Goal: Information Seeking & Learning: Understand process/instructions

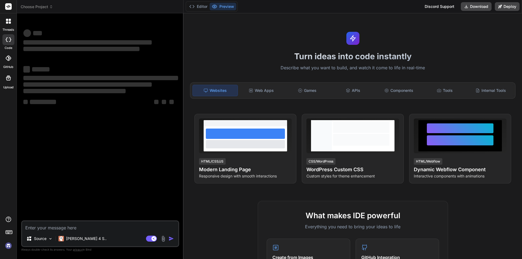
type textarea "x"
click at [103, 226] on textarea at bounding box center [100, 226] width 156 height 10
type textarea "i"
type textarea "x"
type textarea "i"
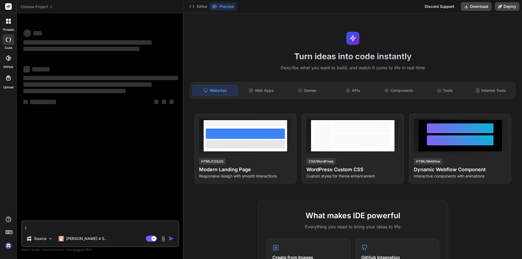
type textarea "x"
type textarea "i h"
type textarea "x"
type textarea "i ha"
type textarea "x"
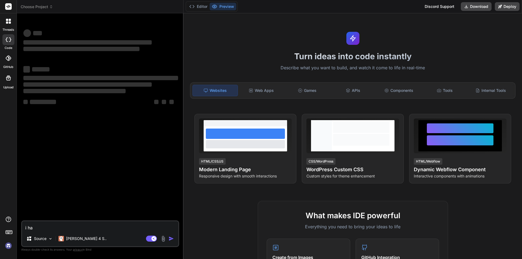
type textarea "i hav"
type textarea "x"
type textarea "i have"
type textarea "x"
type textarea "i have"
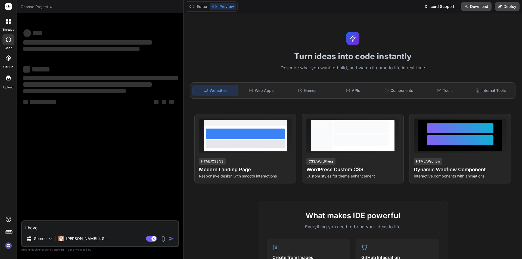
type textarea "x"
type textarea "i have c"
type textarea "x"
type textarea "i have ch"
type textarea "x"
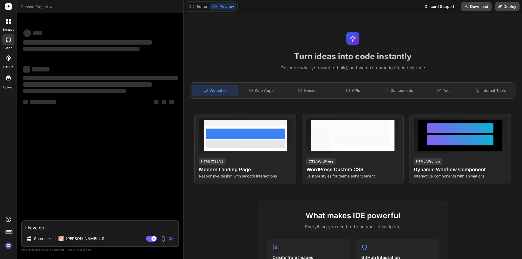
type textarea "i have cha"
type textarea "x"
type textarea "i have chan"
type textarea "x"
type textarea "i have chang"
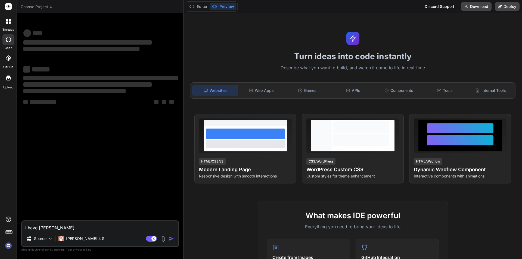
type textarea "x"
type textarea "i have change"
type textarea "x"
type textarea "i have changes"
type textarea "x"
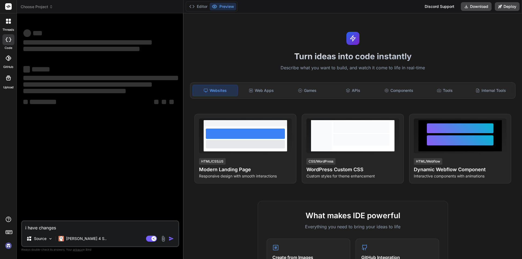
type textarea "i have change"
type textarea "x"
type textarea "i have change"
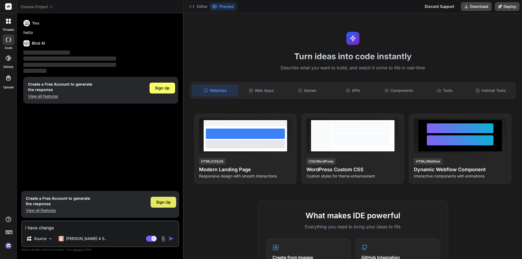
click at [165, 198] on div "Sign Up" at bounding box center [163, 202] width 26 height 11
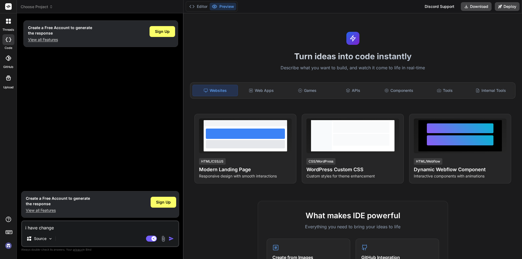
type textarea "x"
click at [103, 223] on textarea "i have change" at bounding box center [100, 226] width 156 height 10
type textarea "i have change"
type textarea "x"
type textarea "i have change t"
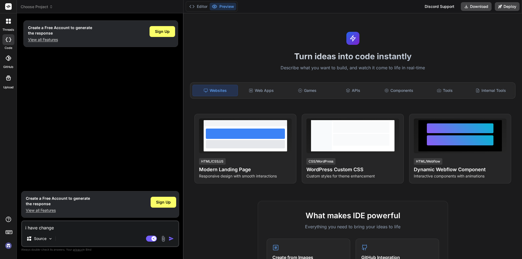
type textarea "x"
type textarea "i have change th"
type textarea "x"
type textarea "i have change the"
type textarea "x"
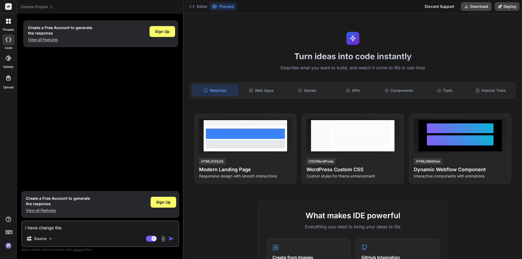
type textarea "i have change the"
type textarea "x"
type textarea "i have change the s"
type textarea "x"
type textarea "i have change the st"
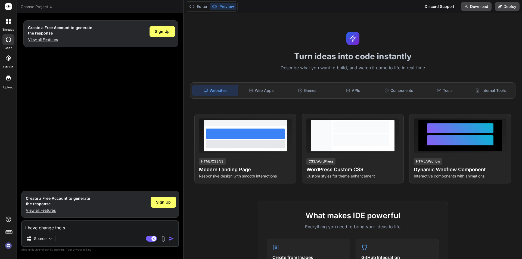
type textarea "x"
type textarea "i have change the str"
type textarea "x"
type textarea "i have change the stri"
type textarea "x"
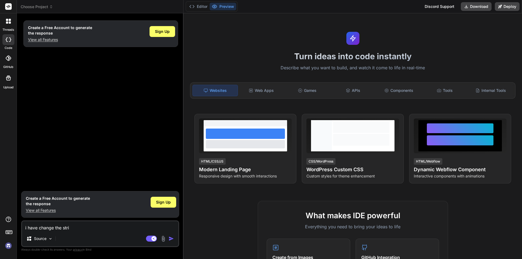
type textarea "i have change the strip"
type textarea "x"
type textarea "i have change the stripe"
type textarea "x"
type textarea "i have change the stripe"
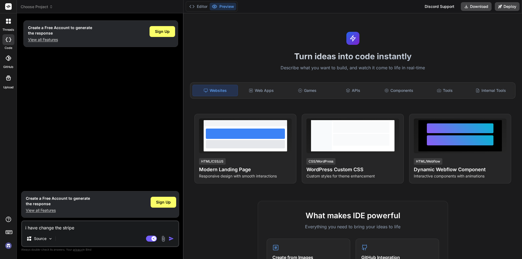
type textarea "x"
type textarea "i have change the stripe a"
type textarea "x"
type textarea "i have change the stripe ac"
type textarea "x"
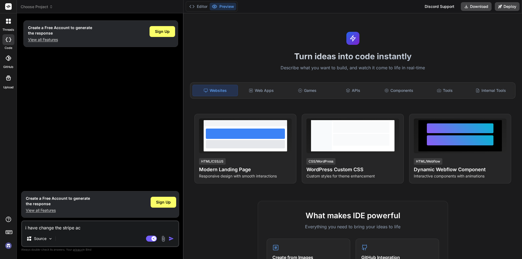
type textarea "i have change the stripe acc"
type textarea "x"
type textarea "i have change the stripe acco"
type textarea "x"
type textarea "i have change the stripe accou"
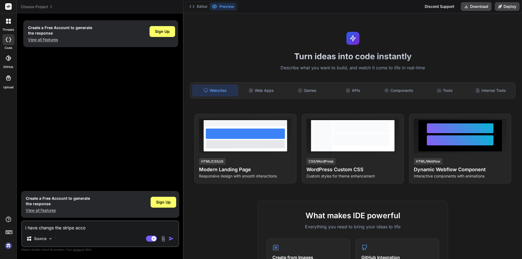
type textarea "x"
type textarea "i have change the stripe accoun"
type textarea "x"
type textarea "i have change the stripe account"
type textarea "x"
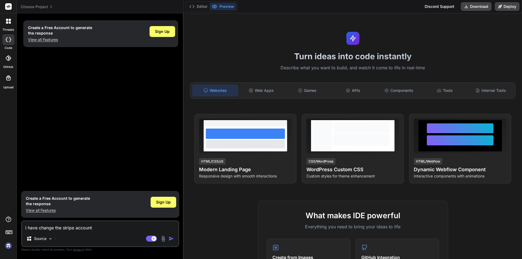
type textarea "i have change the stripe account"
type textarea "x"
type textarea "i have change the stripe account a"
type textarea "x"
type textarea "i have change the stripe account ab"
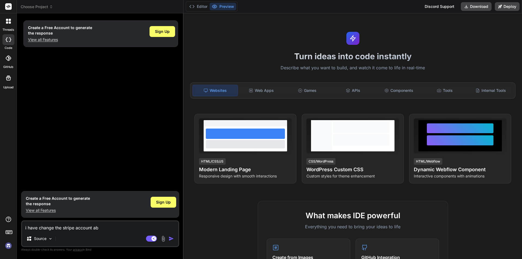
type textarea "x"
type textarea "i have change the stripe account abd"
type textarea "x"
type textarea "i have change the stripe account abd"
type textarea "x"
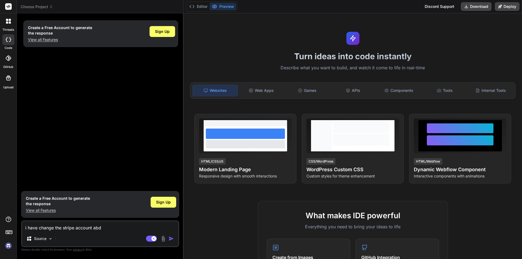
type textarea "i have change the stripe account abd"
type textarea "x"
type textarea "i have change the stripe account ab"
type textarea "x"
type textarea "i have change the stripe account a"
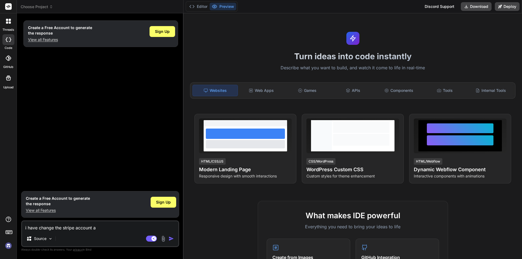
type textarea "x"
type textarea "i have change the stripe account"
type textarea "x"
type textarea "i have change the stripe account c"
type textarea "x"
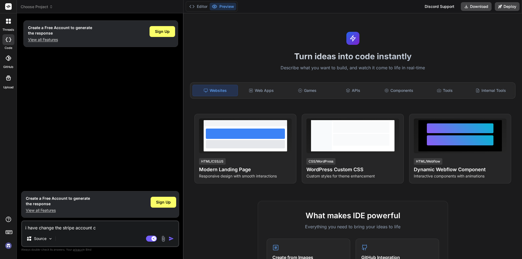
type textarea "i have change the stripe account ca"
type textarea "x"
type textarea "i have change the stripe account can"
type textarea "x"
type textarea "i have change the stripe account can"
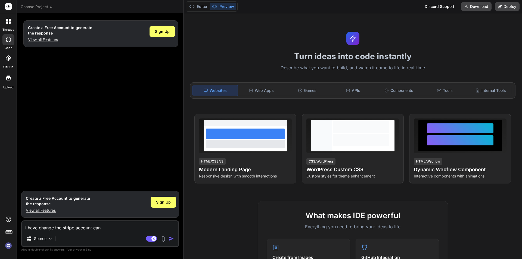
type textarea "x"
type textarea "i have change the stripe account can i"
type textarea "x"
type textarea "i have change the stripe account can i"
type textarea "x"
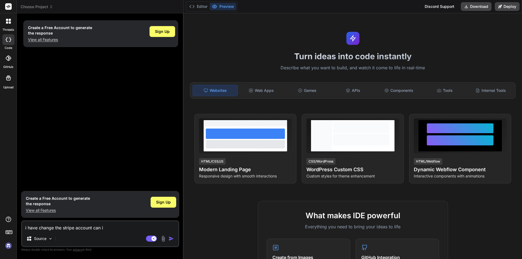
type textarea "i have change the stripe account can i m"
type textarea "x"
type textarea "i have change the stripe account can i mi"
type textarea "x"
type textarea "i have change the stripe account can i mig"
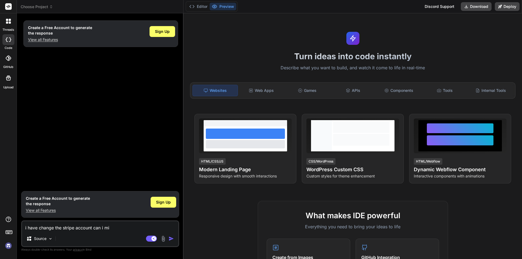
type textarea "x"
type textarea "i have change the stripe account can i migr"
type textarea "x"
type textarea "i have change the stripe account can i migra"
type textarea "x"
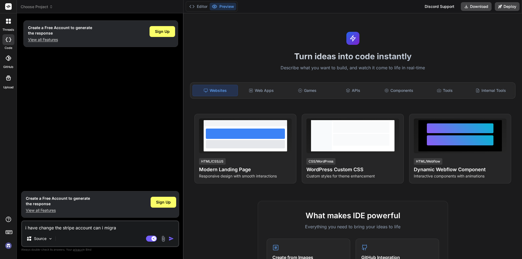
type textarea "i have change the stripe account can i migrat"
type textarea "x"
type textarea "i have change the stripe account can i migrate"
type textarea "x"
type textarea "i have change the stripe account can i migrate"
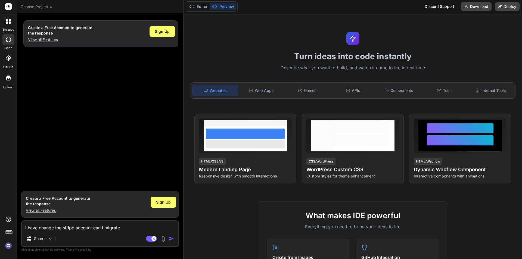
type textarea "x"
type textarea "i have change the stripe account can i migrate o"
type textarea "x"
type textarea "i have change the stripe account can i migrate ot"
type textarea "x"
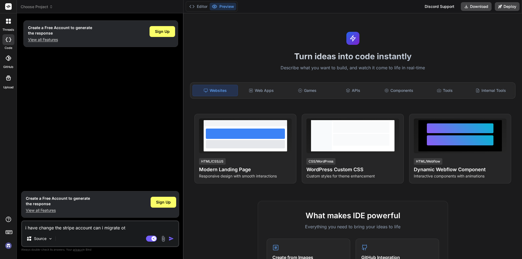
type textarea "i have change the stripe account can i migrate oth"
type textarea "x"
type textarea "i have change the stripe account can i migrate othe"
type textarea "x"
type textarea "i have change the stripe account can i migrate other"
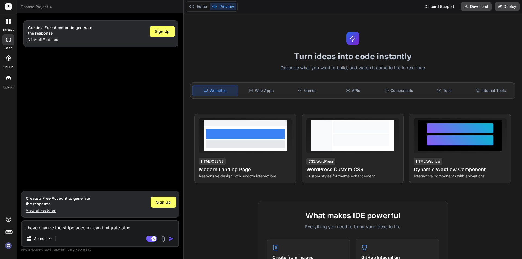
type textarea "x"
type textarea "i have change the stripe account can i migrate other"
type textarea "x"
type textarea "i have change the stripe account can i migrate other a"
type textarea "x"
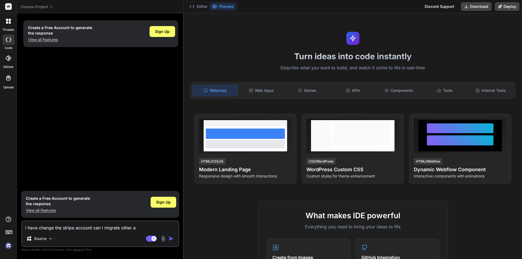
type textarea "i have change the stripe account can i migrate other ac"
type textarea "x"
type textarea "i have change the stripe account can i migrate other acc"
type textarea "x"
type textarea "i have change the stripe account can i migrate other acco"
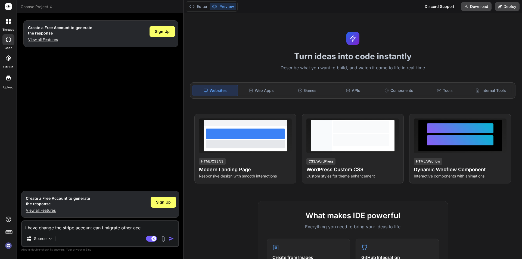
type textarea "x"
type textarea "i have change the stripe account can i migrate other accou"
type textarea "x"
type textarea "i have change the stripe account can i migrate other accoun"
type textarea "x"
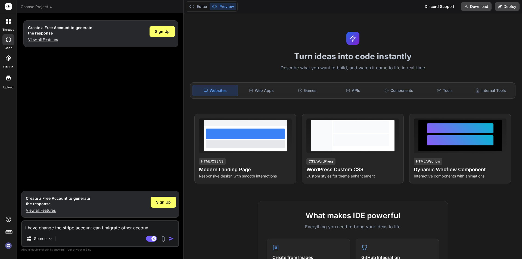
type textarea "i have change the stripe account can i migrate other account"
type textarea "x"
type textarea "i have change the stripe account can i migrate other account"
type textarea "x"
type textarea "i have change the stripe account can i migrate other account s"
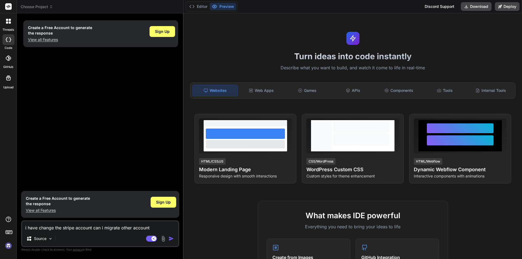
type textarea "x"
type textarea "i have change the stripe account can i migrate other account su"
type textarea "x"
type textarea "i have change the stripe account can i migrate other account sub"
type textarea "x"
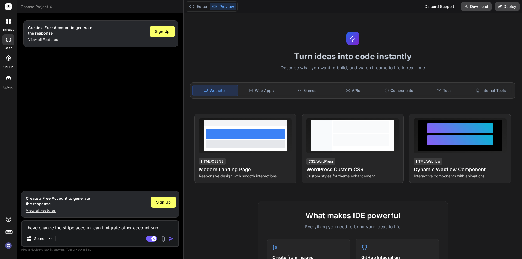
type textarea "i have change the stripe account can i migrate other account subs"
type textarea "x"
type textarea "i have change the stripe account can i migrate other account subsc"
type textarea "x"
type textarea "i have change the stripe account can i migrate other account subscr"
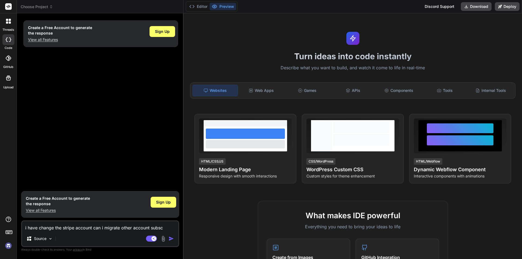
type textarea "x"
type textarea "i have change the stripe account can i migrate other account subscri"
type textarea "x"
type textarea "i have change the stripe account can i migrate other account subscrit"
type textarea "x"
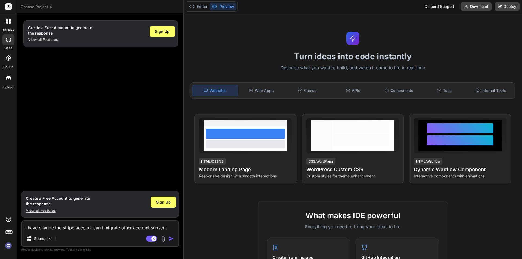
type textarea "i have change the stripe account can i migrate other account subscriti"
type textarea "x"
type textarea "i have change the stripe account can i migrate other account subscritio"
type textarea "x"
type textarea "i have change the stripe account can i migrate other account subscrition"
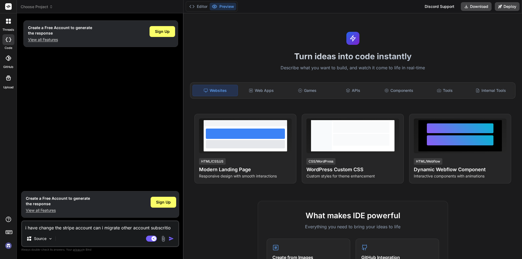
type textarea "x"
click at [126, 228] on textarea "i have change the stripe account can i migrate other account subscrition" at bounding box center [100, 226] width 156 height 10
type textarea "i have change the stripe account can i migrate oaccount subscrition"
type textarea "x"
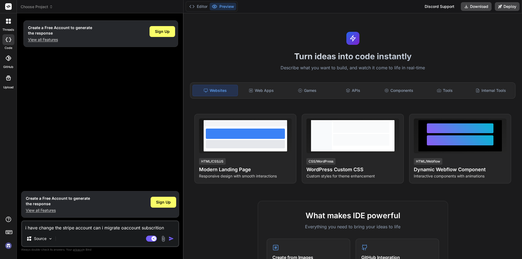
type textarea "i have change the stripe account can i migrate olaccount subscrition"
type textarea "x"
type textarea "i have change the stripe account can i migrate oldaccount subscrition"
type textarea "x"
type textarea "i have change the stripe account can i migrate old account subscrition"
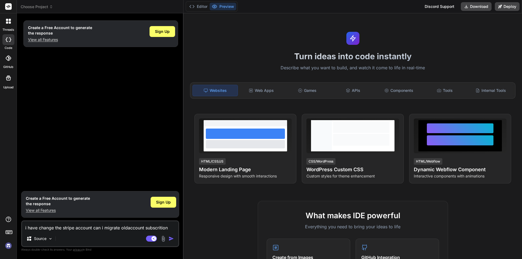
type textarea "x"
type textarea "i have change the stripe account can i migrate old saccount subscrition"
type textarea "x"
type textarea "i have change the stripe account can i migrate old staccount subscrition"
type textarea "x"
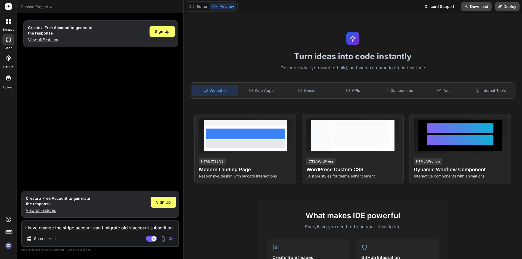
type textarea "i have change the stripe account can i migrate old straccount subscrition"
type textarea "x"
type textarea "i have change the stripe account can i migrate old striaccount subscrition"
type textarea "x"
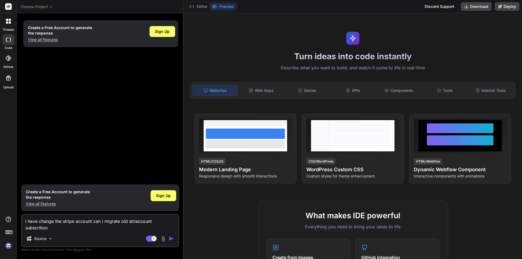
type textarea "i have change the stripe account can i migrate old stripaccount subscrition"
type textarea "x"
type textarea "i have change the stripe account can i migrate old stripeaccount subscrition"
type textarea "x"
type textarea "i have change the stripe account can i migrate old stripe account subscrition"
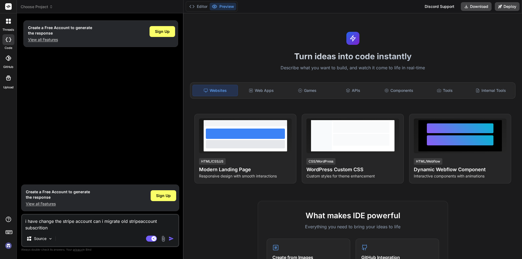
type textarea "x"
click at [126, 228] on textarea "i have change the stripe account can i migrate old stripe account subscrition" at bounding box center [100, 223] width 156 height 16
type textarea "i have change the stripe account can i migrate old stripe account subscritio"
type textarea "x"
type textarea "i have change the stripe account can i migrate old stripe account subscriti"
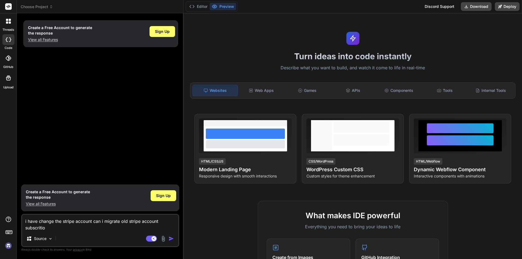
type textarea "x"
type textarea "i have change the stripe account can i migrate old stripe account subscrit"
type textarea "x"
type textarea "i have change the stripe account can i migrate old stripe account subscri"
type textarea "x"
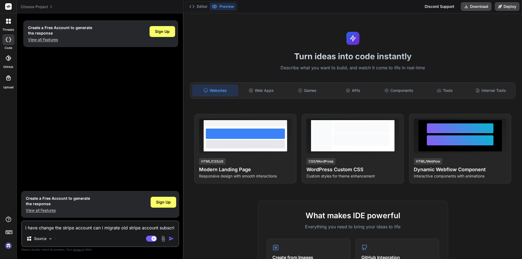
type textarea "i have change the stripe account can i migrate old stripe account subscrip"
type textarea "x"
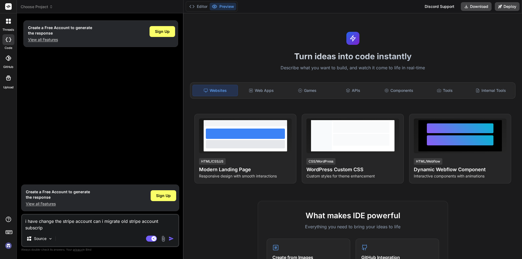
type textarea "i have change the stripe account can i migrate old stripe account subscript"
click at [169, 238] on img "button" at bounding box center [170, 238] width 5 height 5
drag, startPoint x: 77, startPoint y: 227, endPoint x: 21, endPoint y: 220, distance: 56.7
click at [21, 220] on div "Bind AI Web Search Created with Pixso. Code Generator Create a Free Account to …" at bounding box center [100, 135] width 167 height 245
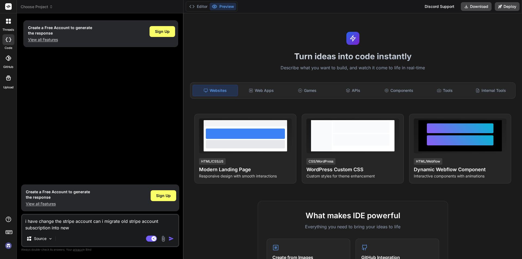
click at [168, 238] on div "Agent Mode. When this toggle is activated, AI automatically makes decisions, re…" at bounding box center [160, 238] width 31 height 7
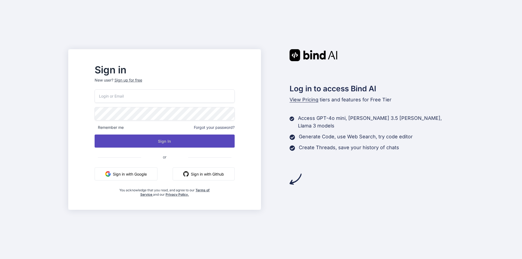
type input "brammolipahe-3998@yopmail.com"
click at [186, 140] on button "Sign In" at bounding box center [165, 140] width 140 height 13
click at [182, 141] on button "Sign In" at bounding box center [165, 140] width 140 height 13
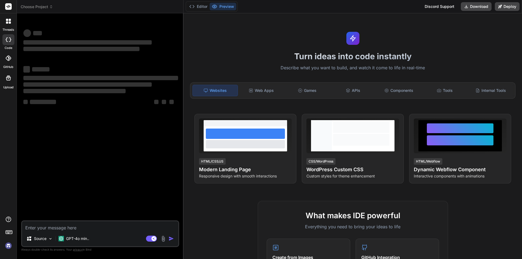
type textarea "x"
click at [101, 225] on textarea at bounding box center [100, 226] width 156 height 10
paste textarea "i have change the stripe account can i migrate old stripe account subscription …"
type textarea "i have change the stripe account can i migrate old stripe account subscription …"
type textarea "x"
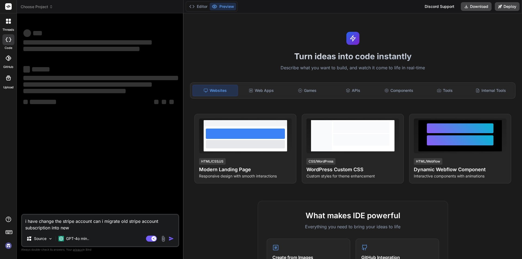
type textarea "i have change the stripe account can i migrate old stripe account subscription …"
click at [149, 227] on textarea "i have change the stripe account can i migrate old stripe account subscription …" at bounding box center [100, 223] width 156 height 16
drag, startPoint x: 84, startPoint y: 228, endPoint x: 20, endPoint y: 222, distance: 64.3
click at [20, 222] on div "Bind AI Web Search Created with Pixso. Code Generator ‌ ‌ ‌ ‌ ‌ ‌ ‌ ‌ ‌ ‌ ‌ ‌ ‌…" at bounding box center [100, 135] width 167 height 245
type textarea "x"
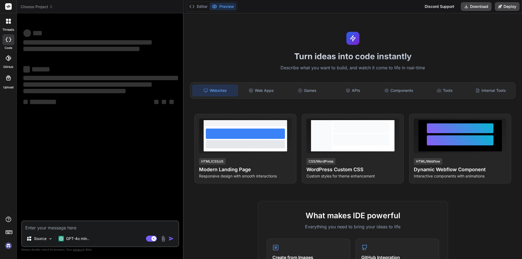
type textarea "x"
click at [86, 227] on textarea at bounding box center [100, 226] width 156 height 10
paste textarea "i have change the stripe account can i migrate old stripe account subscription …"
type textarea "i have change the stripe account can i migrate old stripe account subscription …"
type textarea "x"
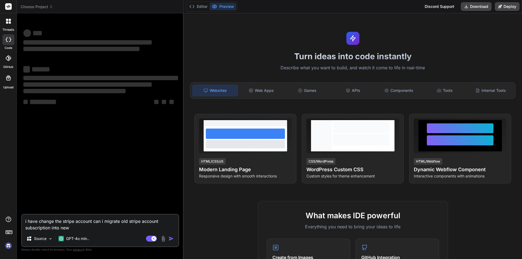
type textarea "i have change the stripe account can i migrate old stripe account subscription …"
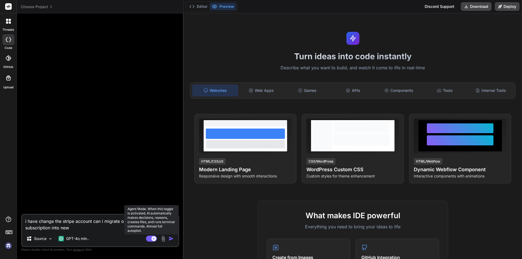
click at [152, 238] on rect at bounding box center [153, 238] width 5 height 5
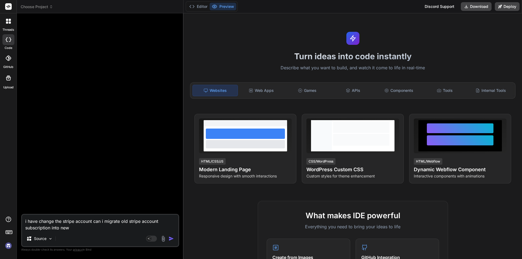
click at [170, 238] on img "button" at bounding box center [170, 238] width 5 height 5
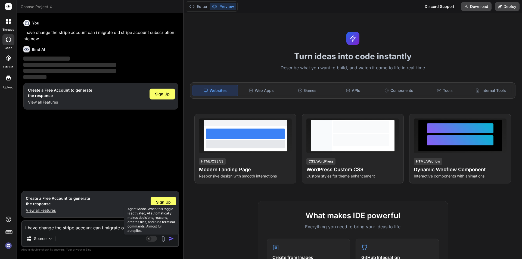
click at [154, 240] on rect at bounding box center [151, 238] width 11 height 6
type textarea "x"
click at [166, 201] on span "Sign Up" at bounding box center [163, 201] width 15 height 5
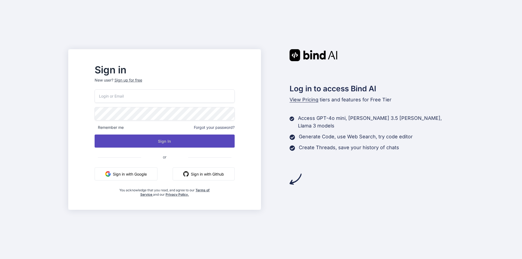
type input "[EMAIL_ADDRESS][DOMAIN_NAME]"
click at [194, 136] on button "Sign In" at bounding box center [165, 140] width 140 height 13
click at [177, 143] on button "Sign In" at bounding box center [165, 140] width 140 height 13
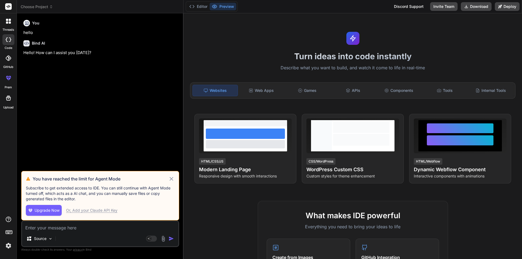
click at [84, 211] on div "Or, Add your Claude API Key" at bounding box center [91, 210] width 51 height 5
type textarea "x"
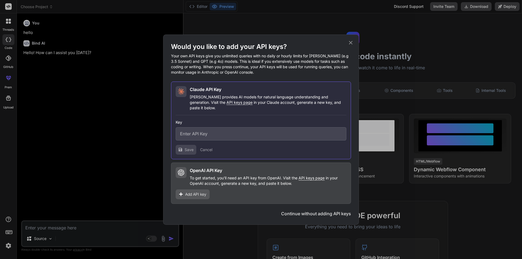
click at [350, 44] on icon at bounding box center [351, 43] width 4 height 4
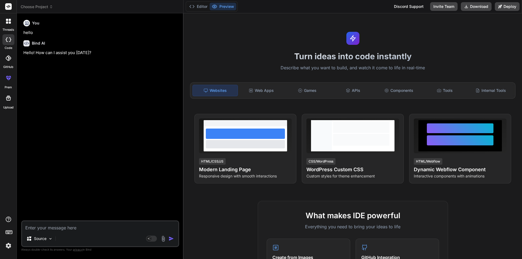
click at [77, 227] on textarea at bounding box center [100, 226] width 156 height 10
paste textarea "i have change the stripe account can i migrate old stripe account subscription …"
type textarea "i have change the stripe account can i migrate old stripe account subscription …"
type textarea "x"
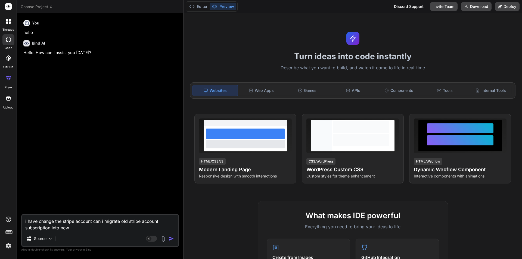
type textarea "i have change the stripe account can i migrate old stripe account subscription …"
click at [172, 238] on img "button" at bounding box center [170, 238] width 5 height 5
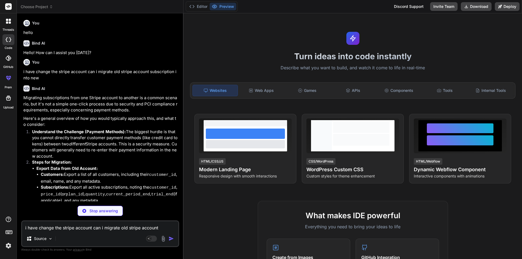
type textarea "x"
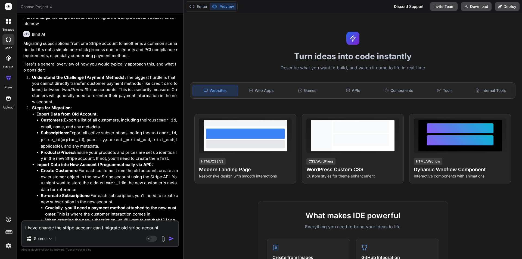
scroll to position [81, 0]
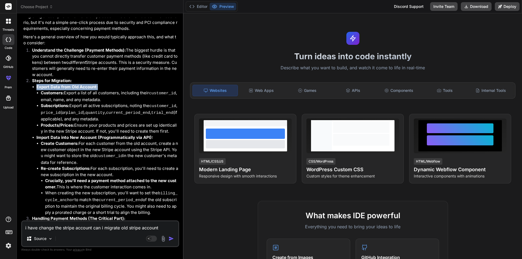
drag, startPoint x: 101, startPoint y: 87, endPoint x: 32, endPoint y: 89, distance: 68.5
click at [36, 89] on li "Export Data from Old Account: Customers: Export a list of all customers, includ…" at bounding box center [107, 109] width 142 height 51
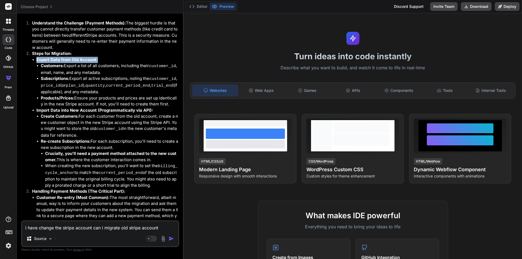
drag, startPoint x: 70, startPoint y: 77, endPoint x: 127, endPoint y: 90, distance: 58.2
click at [127, 90] on li "Subscriptions: Export all active subscriptions, noting the customer_id , price_…" at bounding box center [109, 86] width 137 height 20
click at [121, 91] on li "Subscriptions: Export all active subscriptions, noting the customer_id , price_…" at bounding box center [109, 86] width 137 height 20
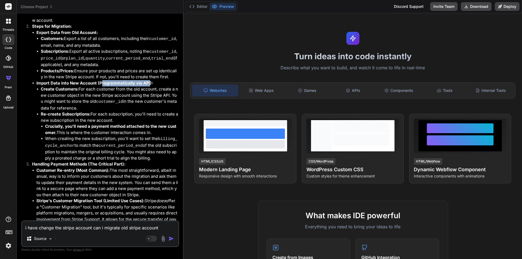
drag, startPoint x: 101, startPoint y: 82, endPoint x: 149, endPoint y: 79, distance: 48.2
click at [149, 80] on strong "Import Data into New Account (Programmatically via API):" at bounding box center [94, 82] width 117 height 5
click at [159, 80] on p "Import Data into New Account (Programmatically via API):" at bounding box center [107, 83] width 142 height 6
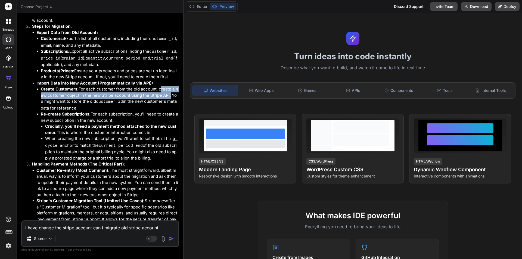
drag, startPoint x: 158, startPoint y: 87, endPoint x: 171, endPoint y: 92, distance: 13.6
click at [171, 92] on li "Create Customers: For each customer from the old account, create a new customer…" at bounding box center [109, 98] width 137 height 25
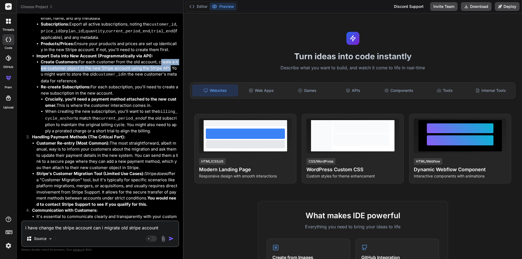
drag, startPoint x: 91, startPoint y: 84, endPoint x: 163, endPoint y: 91, distance: 72.3
click at [163, 91] on li "Re-create Subscriptions: For each subscription, you'll need to create a new sub…" at bounding box center [109, 109] width 137 height 50
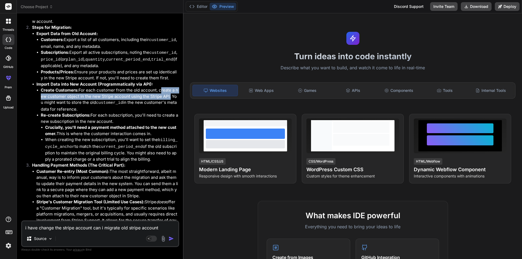
scroll to position [53, 0]
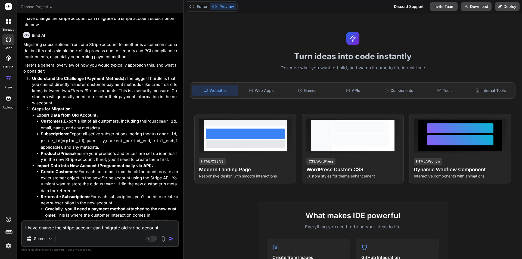
click at [148, 109] on p "Steps for Migration:" at bounding box center [105, 109] width 146 height 6
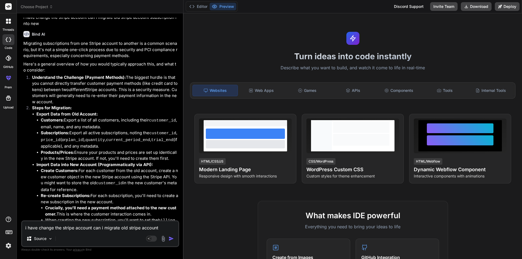
scroll to position [81, 0]
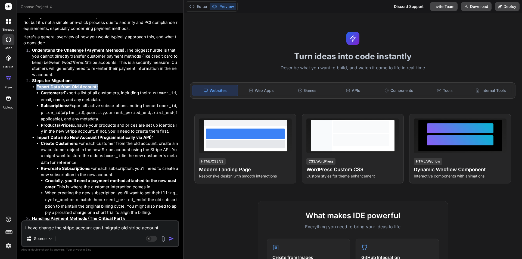
drag, startPoint x: 110, startPoint y: 87, endPoint x: 34, endPoint y: 87, distance: 75.8
click at [34, 87] on ul "Export Data from Old Account: Customers: Export a list of all customers, includ…" at bounding box center [105, 150] width 146 height 132
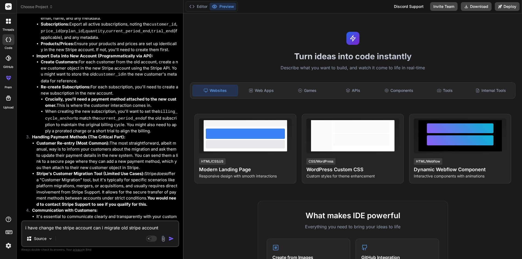
scroll to position [217, 0]
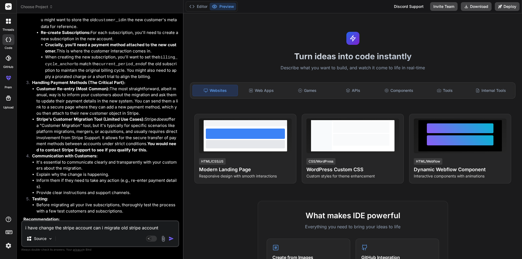
click at [87, 227] on textarea "i have change the stripe account can i migrate old stripe account subscription …" at bounding box center [100, 226] width 156 height 10
type textarea "i"
type textarea "x"
type textarea "i"
type textarea "x"
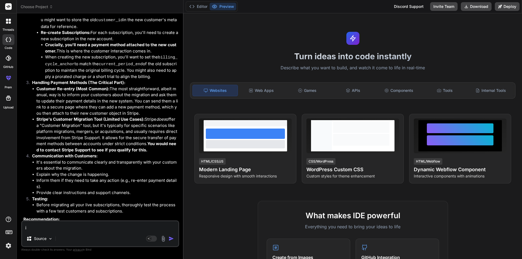
type textarea "i n"
type textarea "x"
type textarea "i ne"
type textarea "x"
type textarea "i nee"
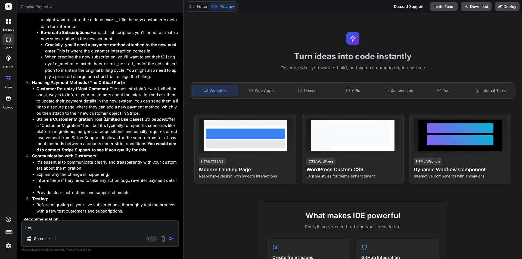
type textarea "x"
type textarea "i need"
type textarea "x"
type textarea "i need"
type textarea "x"
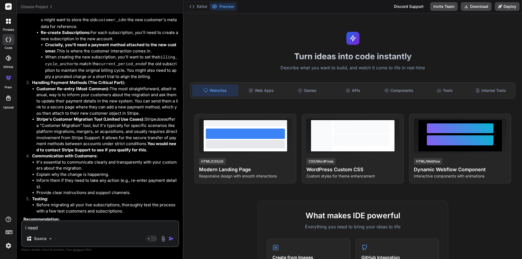
type textarea "i need i"
type textarea "x"
type textarea "i need it"
type textarea "x"
type textarea "i need it"
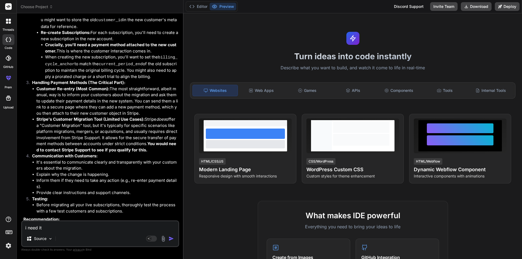
type textarea "x"
type textarea "i need it m"
type textarea "x"
type textarea "i need it mi"
type textarea "x"
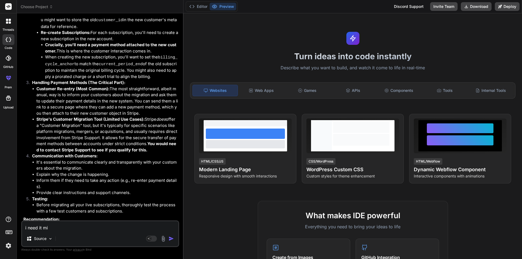
type textarea "i need it mig"
type textarea "x"
type textarea "i need it migr"
type textarea "x"
type textarea "i need it migra"
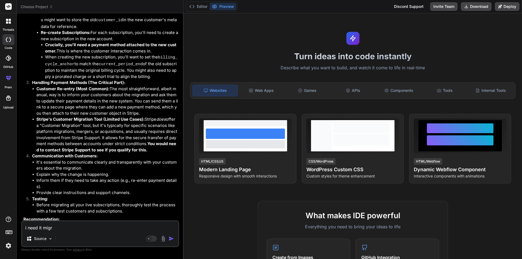
type textarea "x"
type textarea "i need it migrat"
type textarea "x"
type textarea "i need it migrate"
type textarea "x"
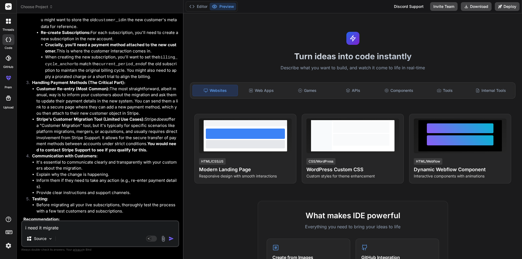
type textarea "i need it migrate"
type textarea "x"
type textarea "i need it migrate f"
type textarea "x"
type textarea "i need it migrate fr"
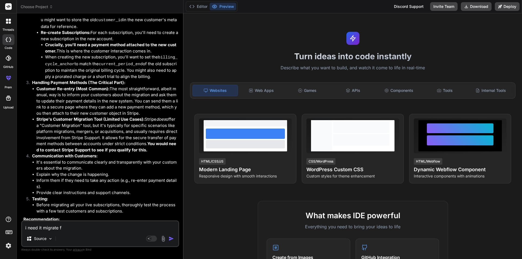
type textarea "x"
type textarea "i need it migrate fro"
type textarea "x"
type textarea "i need it migrate from"
type textarea "x"
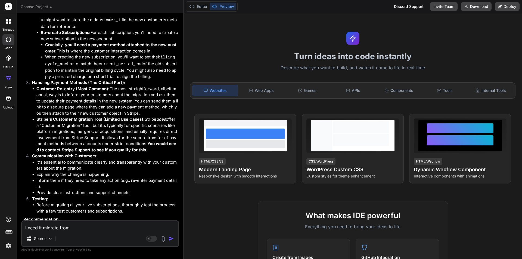
type textarea "i need it migrate from"
type textarea "x"
type textarea "i need it migrate from s"
type textarea "x"
type textarea "i need it migrate from st"
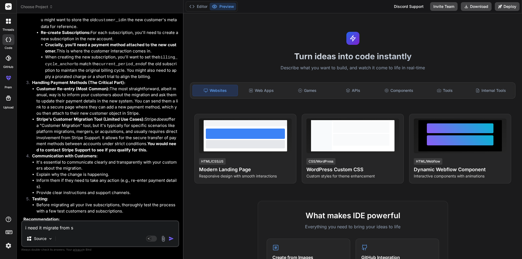
type textarea "x"
type textarea "i need it migrate from str"
type textarea "x"
type textarea "i need it migrate from stri"
type textarea "x"
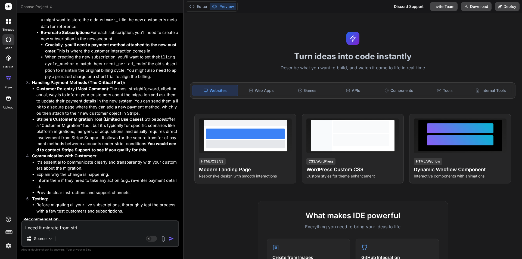
type textarea "i need it migrate from strip"
type textarea "x"
type textarea "i need it migrate from stripe"
type textarea "x"
type textarea "i need it migrate from stripe"
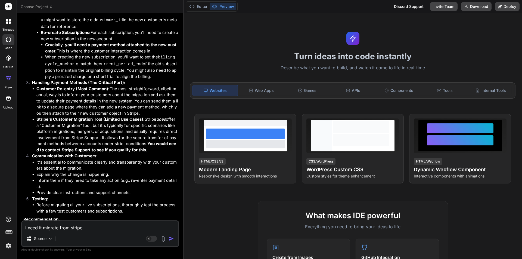
type textarea "x"
type textarea "i need it migrate from stripe p"
type textarea "x"
type textarea "i need it migrate from stripe po"
type textarea "x"
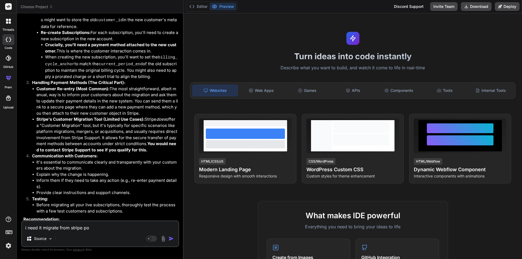
type textarea "i need it migrate from stripe por"
type textarea "x"
type textarea "i need it migrate from stripe port"
type textarea "x"
type textarea "i need it migrate from stripe porta"
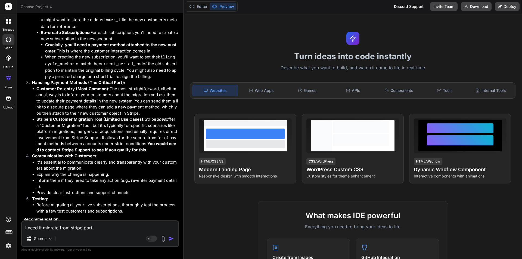
type textarea "x"
type textarea "i need it migrate from stripe portal"
type textarea "x"
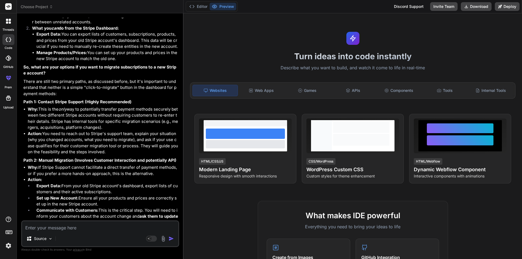
scroll to position [598, 0]
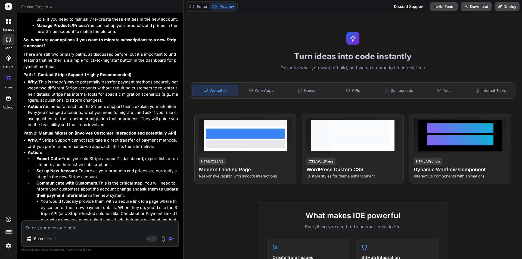
click at [10, 245] on img at bounding box center [8, 245] width 9 height 9
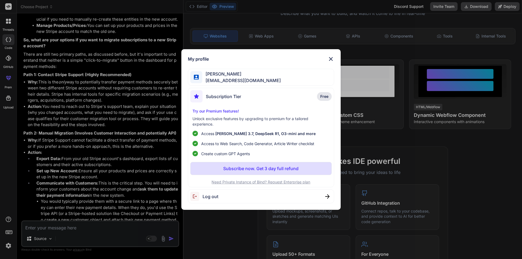
scroll to position [81, 0]
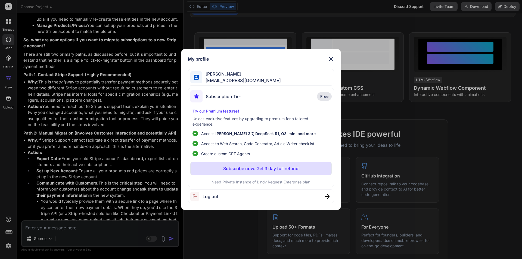
click at [10, 246] on div "My profile [PERSON_NAME] [EMAIL_ADDRESS][DOMAIN_NAME] Subscription Tier Free Tr…" at bounding box center [261, 129] width 522 height 259
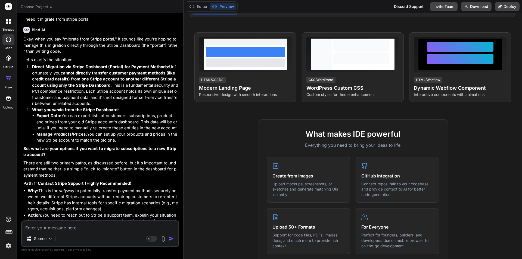
scroll to position [517, 0]
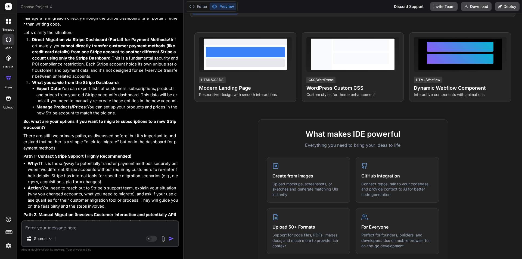
drag, startPoint x: 61, startPoint y: 83, endPoint x: 176, endPoint y: 98, distance: 115.8
click at [176, 98] on li "Export Data: You can export lists of customers, subscriptions, products, and pr…" at bounding box center [107, 95] width 142 height 18
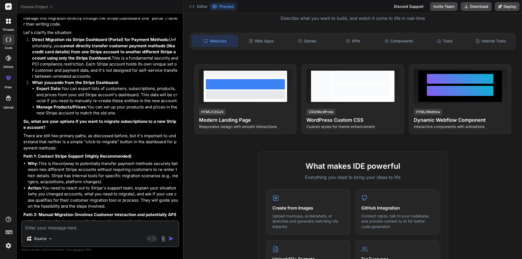
scroll to position [0, 0]
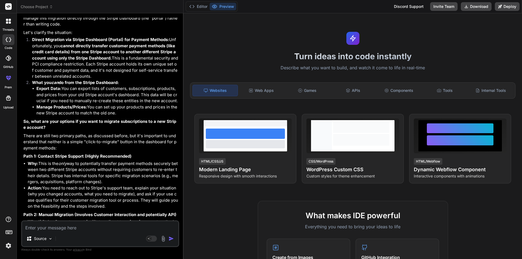
click at [9, 23] on icon at bounding box center [10, 22] width 2 height 2
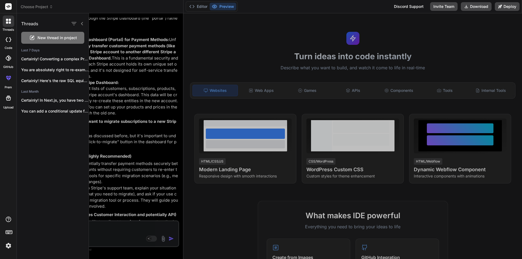
click at [122, 28] on div at bounding box center [305, 136] width 433 height 246
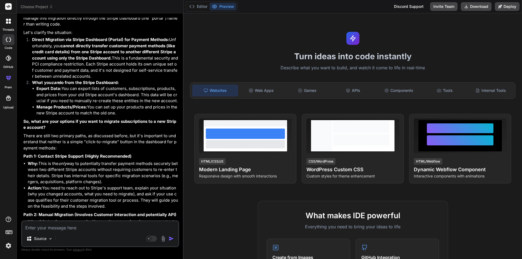
click at [7, 22] on icon at bounding box center [7, 22] width 2 height 2
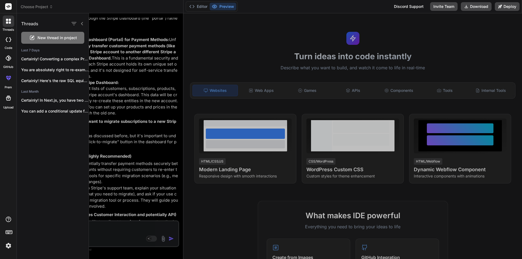
click at [83, 24] on icon at bounding box center [82, 23] width 4 height 4
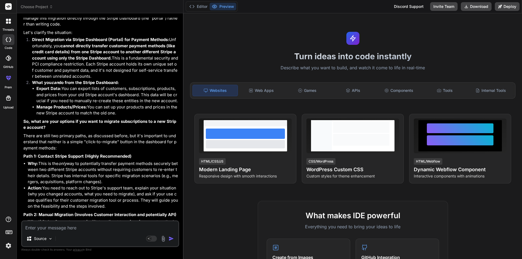
click at [8, 78] on icon at bounding box center [7, 78] width 2 height 3
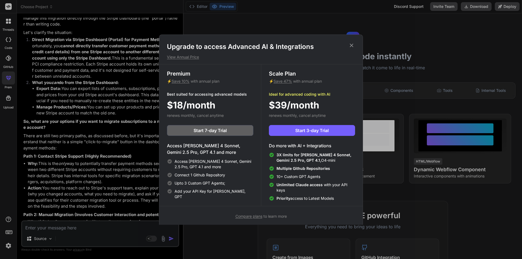
click at [351, 46] on icon at bounding box center [351, 45] width 6 height 6
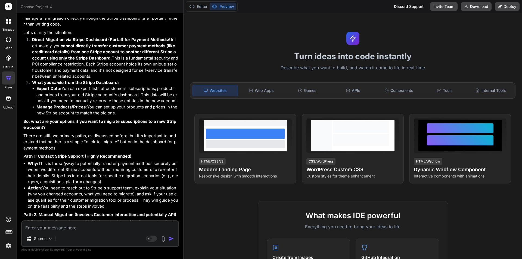
click at [9, 98] on icon at bounding box center [8, 98] width 7 height 7
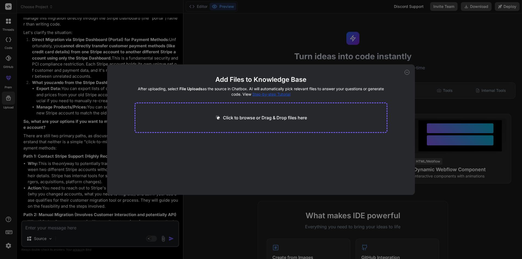
click at [406, 72] on icon at bounding box center [407, 72] width 2 height 0
type textarea "x"
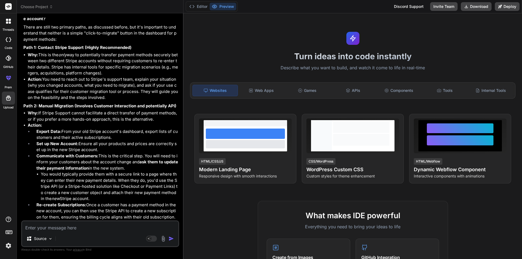
scroll to position [653, 0]
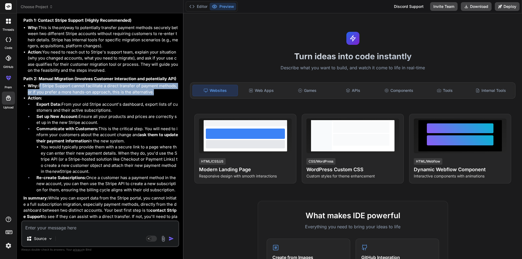
drag, startPoint x: 39, startPoint y: 81, endPoint x: 152, endPoint y: 91, distance: 113.5
click at [152, 91] on li "Why: If Stripe Support cannot facilitate a direct transfer of payment methods, …" at bounding box center [103, 89] width 150 height 12
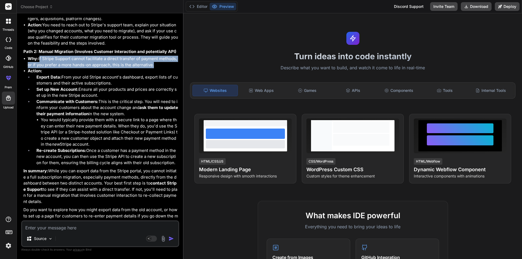
drag, startPoint x: 62, startPoint y: 73, endPoint x: 111, endPoint y: 78, distance: 49.8
click at [111, 78] on li "Export Data: From your old Stripe account's dashboard, export lists of customer…" at bounding box center [105, 80] width 146 height 12
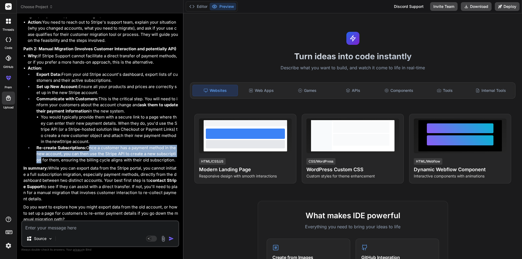
drag, startPoint x: 88, startPoint y: 145, endPoint x: 178, endPoint y: 150, distance: 90.3
click at [178, 150] on li "Re-create Subscriptions: Once a customer has a payment method in the new accoun…" at bounding box center [105, 154] width 146 height 18
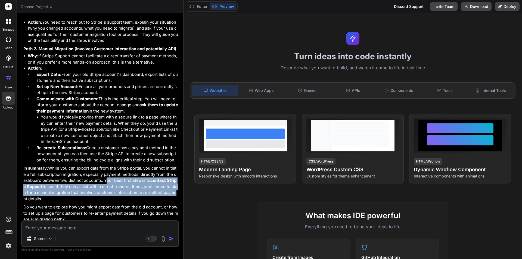
drag, startPoint x: 102, startPoint y: 177, endPoint x: 170, endPoint y: 190, distance: 69.2
click at [170, 190] on p "In summary: While you can export data from the Stripe portal, you cannot initia…" at bounding box center [100, 183] width 155 height 37
click at [134, 176] on p "In summary: While you can export data from the Stripe portal, you cannot initia…" at bounding box center [100, 183] width 155 height 37
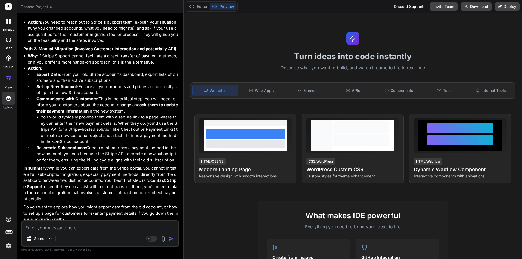
click at [89, 227] on textarea at bounding box center [100, 226] width 156 height 10
type textarea "e"
type textarea "x"
type textarea "ek"
type textarea "x"
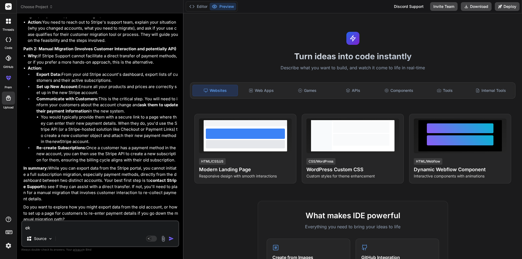
type textarea "ek"
type textarea "x"
type textarea "ek a"
type textarea "x"
type textarea "ek ac"
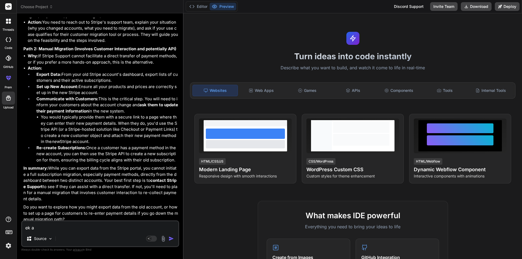
type textarea "x"
type textarea "ek acc"
type textarea "x"
type textarea "ek acco"
type textarea "x"
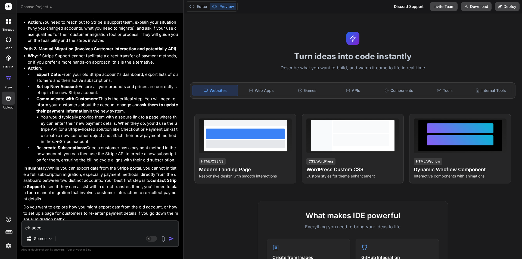
type textarea "ek accou"
type textarea "x"
type textarea "ek accoun"
type textarea "x"
type textarea "ek account"
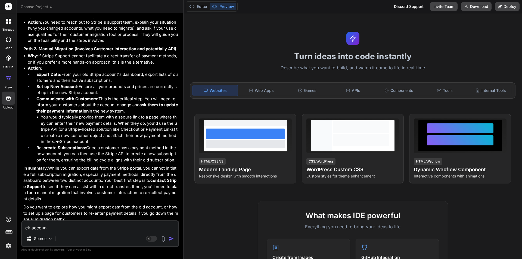
type textarea "x"
type textarea "ek account"
type textarea "x"
type textarea "ek account s"
type textarea "x"
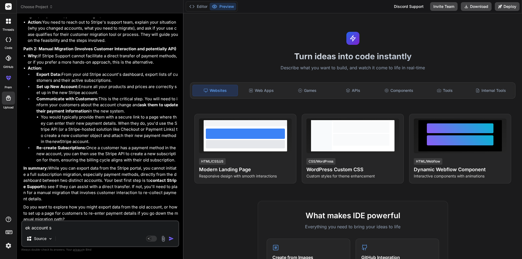
type textarea "ek account se"
type textarea "x"
type textarea "ek account se"
type textarea "x"
type textarea "ek account se d"
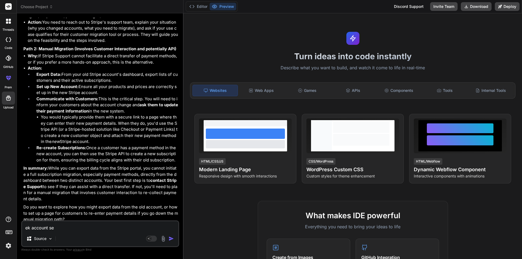
type textarea "x"
type textarea "ek account se du"
type textarea "x"
type textarea "ek account se dus"
type textarea "x"
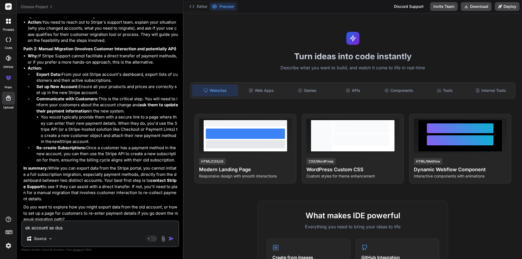
type textarea "ek account se dusr"
type textarea "x"
type textarea "ek account se dusre"
type textarea "x"
type textarea "ek account se dusre"
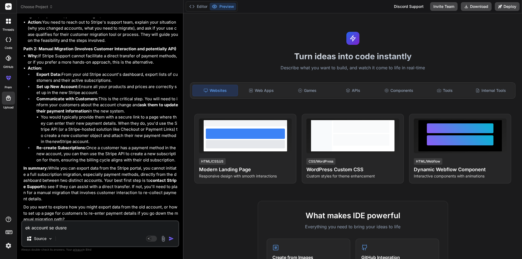
type textarea "x"
type textarea "ek account se dusre a"
type textarea "x"
type textarea "ek account se dusre ac"
type textarea "x"
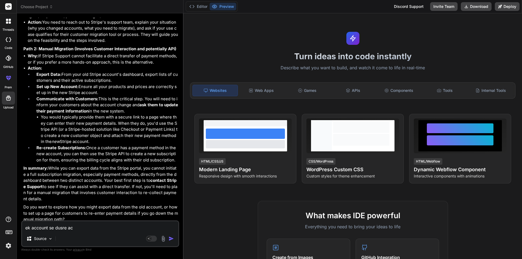
type textarea "ek account se dusre acc"
type textarea "x"
type textarea "ek account se dusre acco"
type textarea "x"
type textarea "ek account se dusre accou"
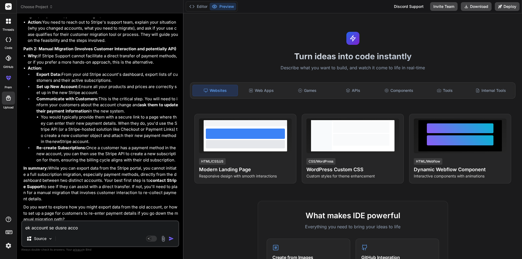
type textarea "x"
type textarea "ek account se dusre accoun"
type textarea "x"
type textarea "ek account se dusre account"
type textarea "x"
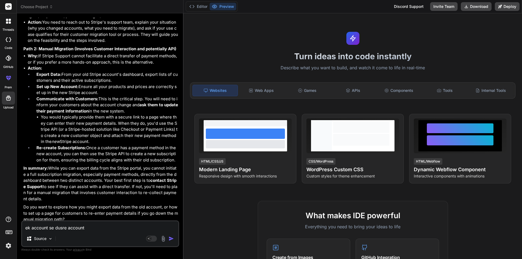
type textarea "ek account se dusre account"
type textarea "x"
type textarea "ek account se dusre account m"
type textarea "x"
type textarea "ek account se dusre account m"
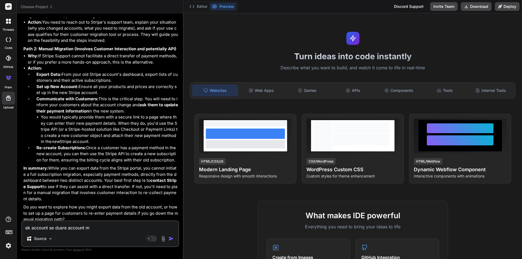
type textarea "x"
type textarea "ek account se dusre account m s"
type textarea "x"
type textarea "ek account se dusre account m su"
type textarea "x"
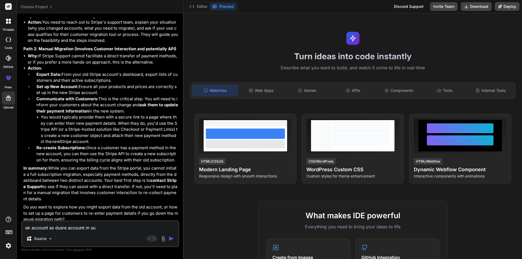
type textarea "ek account se dusre account m sub"
type textarea "x"
type textarea "ek account se dusre account m subs"
type textarea "x"
type textarea "ek account se dusre account m subsc"
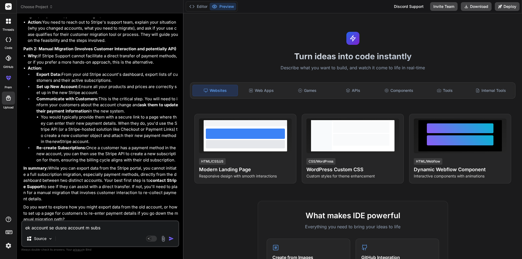
type textarea "x"
type textarea "ek account se dusre account m subscr"
type textarea "x"
type textarea "ek account se dusre account m subscri"
type textarea "x"
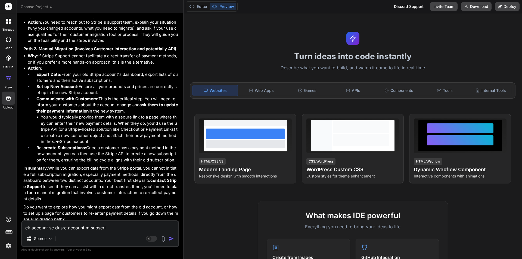
type textarea "ek account se dusre account m subscrip"
type textarea "x"
type textarea "ek account se dusre account m subscript"
type textarea "x"
type textarea "ek account se dusre account m subscripti"
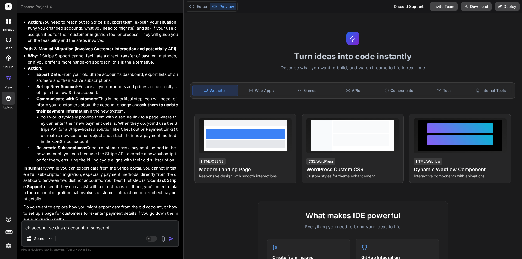
type textarea "x"
type textarea "ek account se dusre account m subscriptio"
type textarea "x"
type textarea "ek account se dusre account m subscription"
type textarea "x"
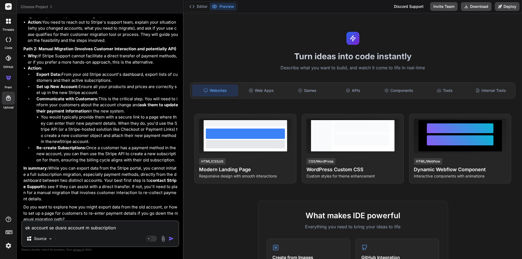
type textarea "ek account se dusre account m subscription"
type textarea "x"
type textarea "ek account se dusre account m subscription m"
type textarea "x"
type textarea "ek account se dusre account m subscription mi"
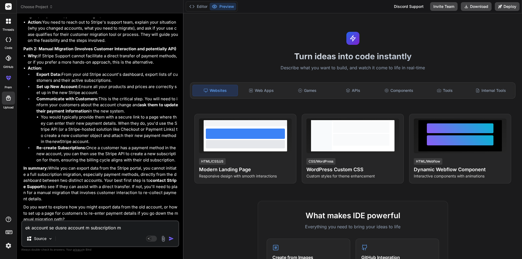
type textarea "x"
type textarea "ek account se dusre account m subscription mig"
type textarea "x"
type textarea "ek account se dusre account m subscription migr"
type textarea "x"
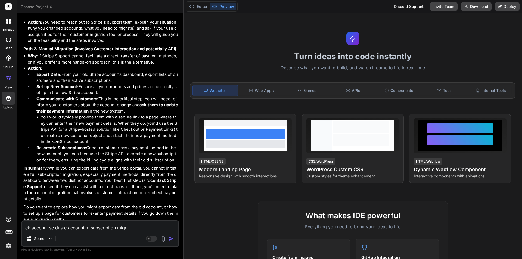
type textarea "ek account se dusre account m subscription migra"
type textarea "x"
type textarea "ek account se dusre account m subscription migrat"
type textarea "x"
type textarea "ek account se dusre account m subscription migrate"
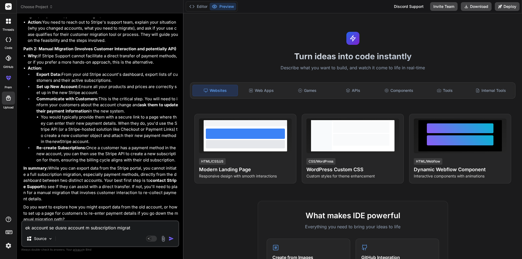
type textarea "x"
type textarea "ek account se dusre account m subscription migrate"
type textarea "x"
type textarea "ek account se dusre account m subscription migrate k"
type textarea "x"
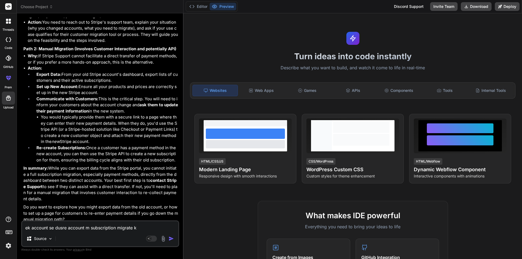
type textarea "ek account se dusre account m subscription migrate kr"
type textarea "x"
type textarea "ek account se dusre account m subscription migrate krn"
type textarea "x"
type textarea "ek account se dusre account m subscription migrate krne"
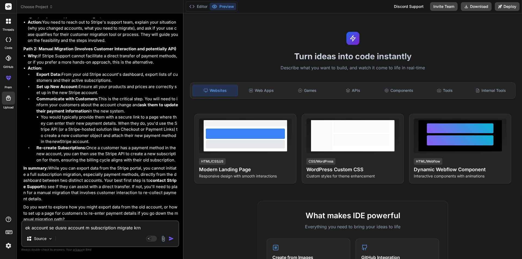
type textarea "x"
type textarea "ek account se dusre account m subscription migrate krne"
type textarea "x"
type textarea "ek account se dusre account m subscription migrate krne h"
type textarea "x"
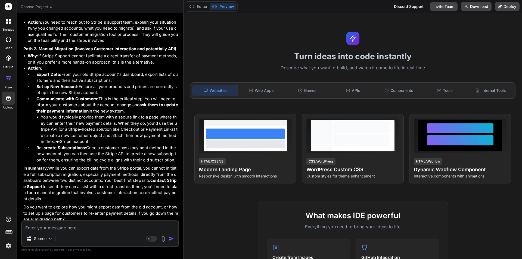
scroll to position [739, 0]
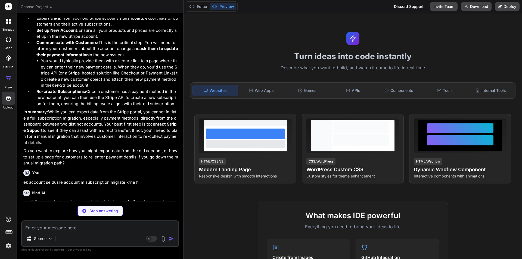
type textarea "x"
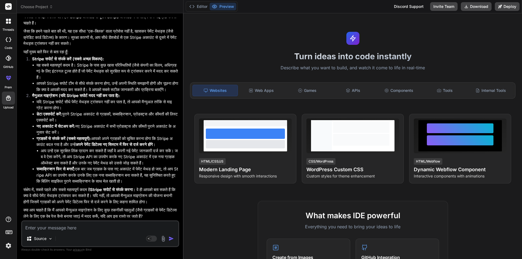
scroll to position [952, 0]
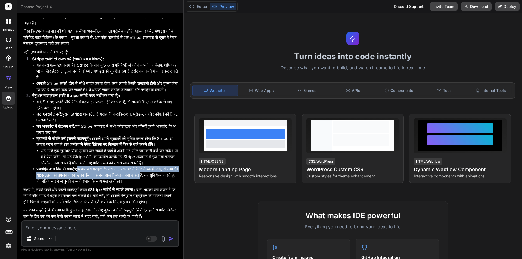
drag, startPoint x: 82, startPoint y: 156, endPoint x: 175, endPoint y: 162, distance: 93.4
click at [175, 166] on li "सब्सक्रिप्शन फिर से बनाएँ: एक बार जब ग्राहक के पास नए अकाउंट में पेमेंट मेथड हो…" at bounding box center [107, 175] width 142 height 18
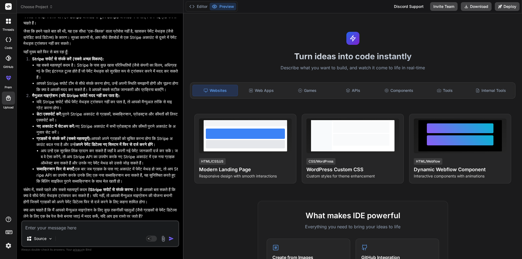
click at [70, 148] on li "आप उन्हें एक सुरक्षित लिंक प्रदान कर सकते हैं जहाँ वे अपनी नई पेमेंट जानकारी दर…" at bounding box center [109, 157] width 137 height 18
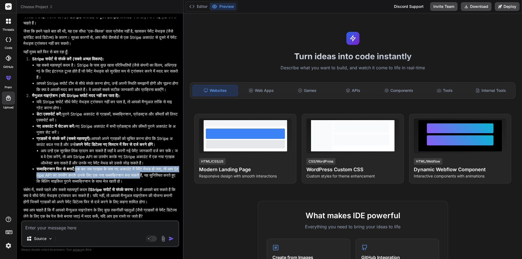
drag, startPoint x: 81, startPoint y: 157, endPoint x: 174, endPoint y: 164, distance: 92.7
click at [174, 166] on li "सब्सक्रिप्शन फिर से बनाएँ: एक बार जब ग्राहक के पास नए अकाउंट में पेमेंट मेथड हो…" at bounding box center [107, 175] width 142 height 18
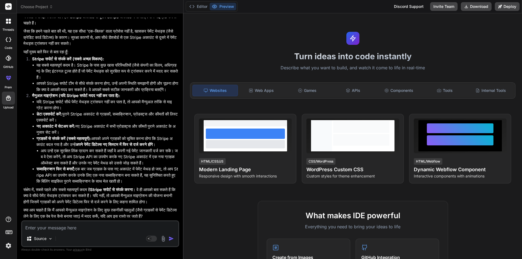
click at [73, 148] on li "आप उन्हें एक सुरक्षित लिंक प्रदान कर सकते हैं जहाँ वे अपनी नई पेमेंट जानकारी दर…" at bounding box center [109, 157] width 137 height 18
drag, startPoint x: 174, startPoint y: 168, endPoint x: 38, endPoint y: 157, distance: 136.6
click at [38, 166] on li "सब्सक्रिप्शन फिर से बनाएँ: एक बार जब ग्राहक के पास नए अकाउंट में पेमेंट मेथड हो…" at bounding box center [107, 175] width 142 height 18
click at [98, 225] on textarea at bounding box center [100, 226] width 156 height 10
type textarea "n"
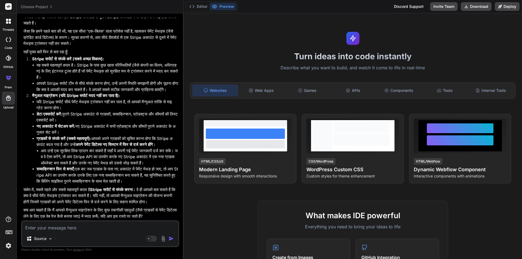
type textarea "x"
type textarea "nh"
type textarea "x"
type textarea "nhi"
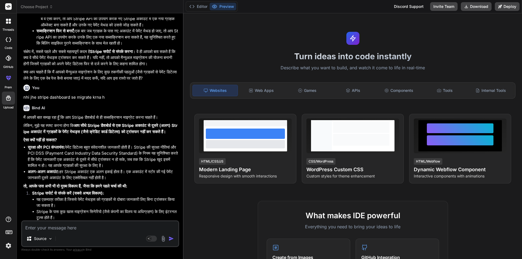
scroll to position [1089, 0]
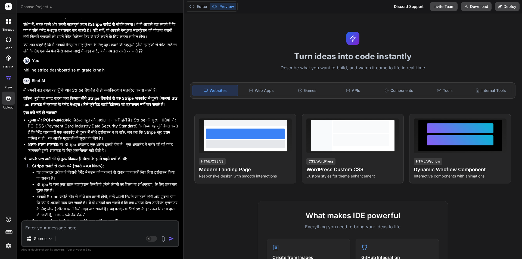
click at [87, 226] on textarea at bounding box center [100, 226] width 156 height 10
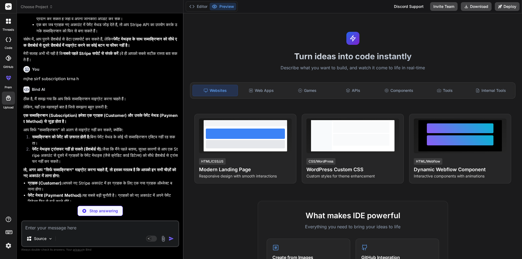
scroll to position [1355, 0]
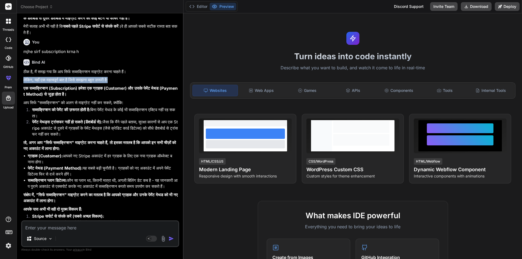
drag, startPoint x: 124, startPoint y: 124, endPoint x: 20, endPoint y: 127, distance: 104.3
click at [20, 127] on div "Bind AI Web Search Created with Pixso. Code Generator You hello Bind AI Hello! …" at bounding box center [100, 135] width 167 height 245
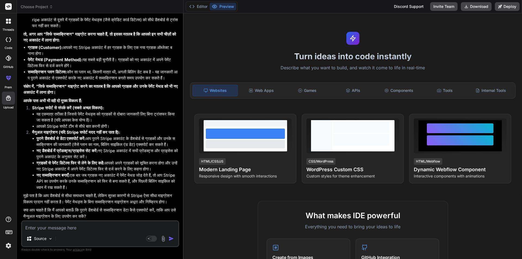
scroll to position [1534, 0]
